Goal: Obtain resource: Obtain resource

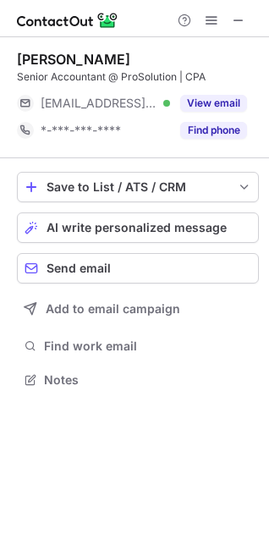
scroll to position [8, 8]
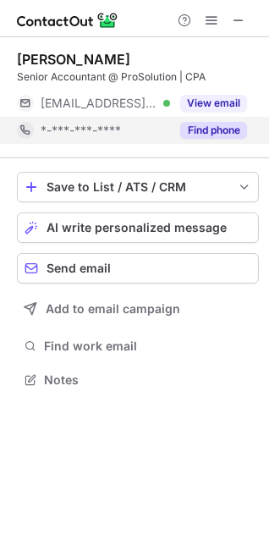
click at [228, 130] on button "Find phone" at bounding box center [213, 130] width 67 height 17
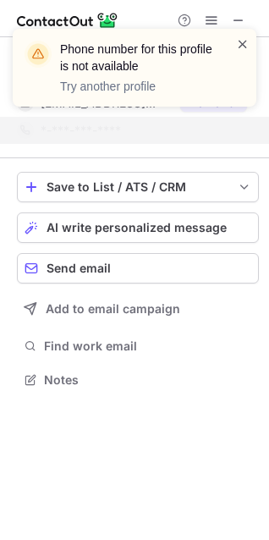
click at [248, 41] on span at bounding box center [243, 44] width 14 height 17
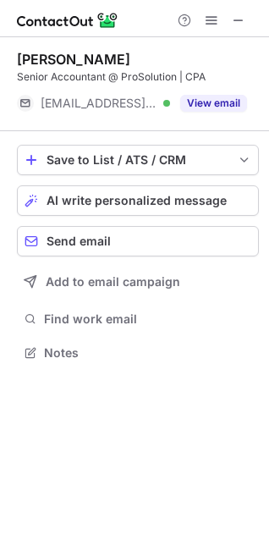
scroll to position [340, 269]
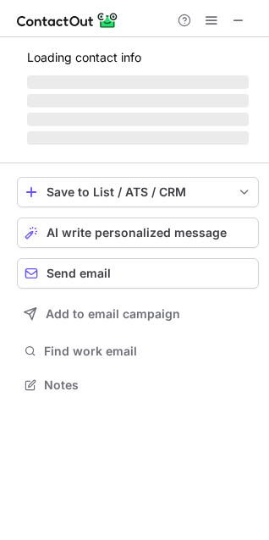
scroll to position [410, 269]
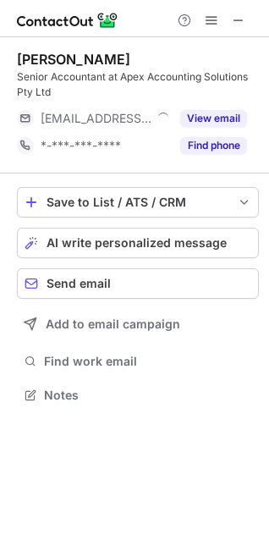
scroll to position [383, 269]
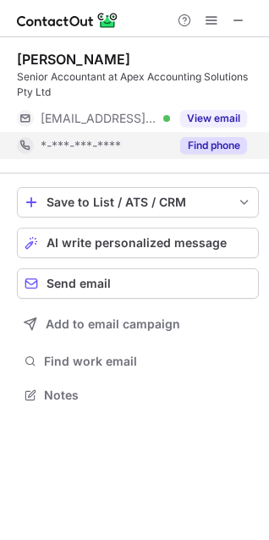
click at [216, 146] on button "Find phone" at bounding box center [213, 145] width 67 height 17
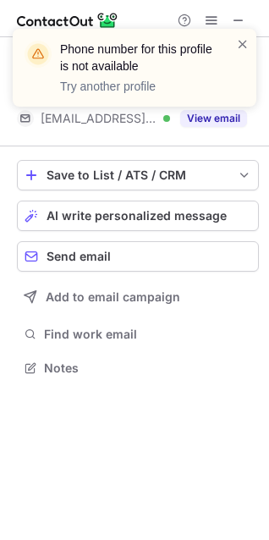
scroll to position [356, 269]
